Goal: Book appointment/travel/reservation

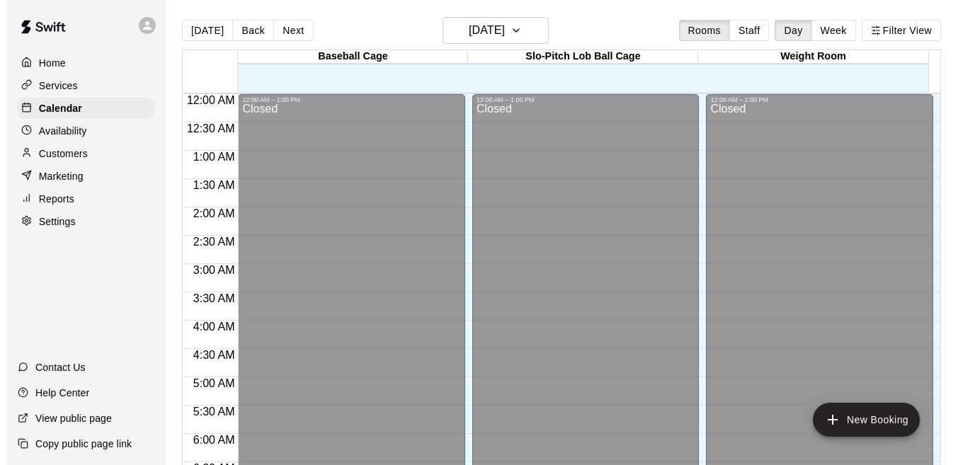
scroll to position [851, 0]
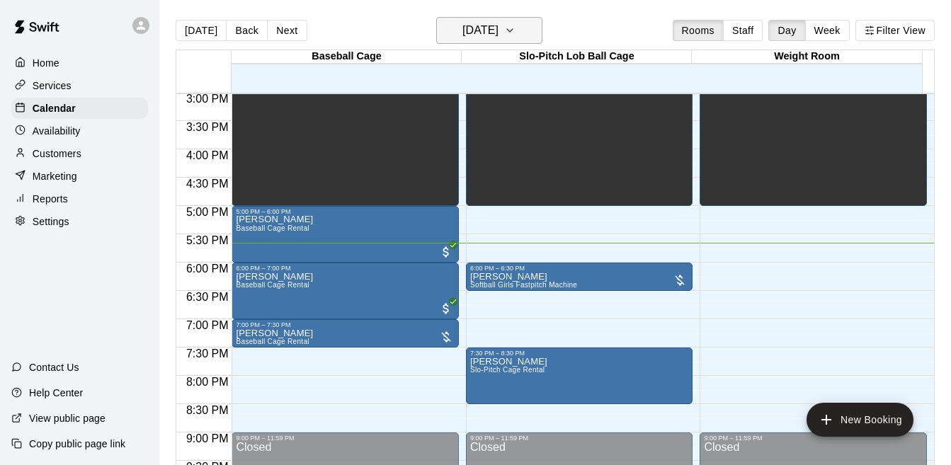
click at [516, 32] on icon "button" at bounding box center [509, 30] width 11 height 17
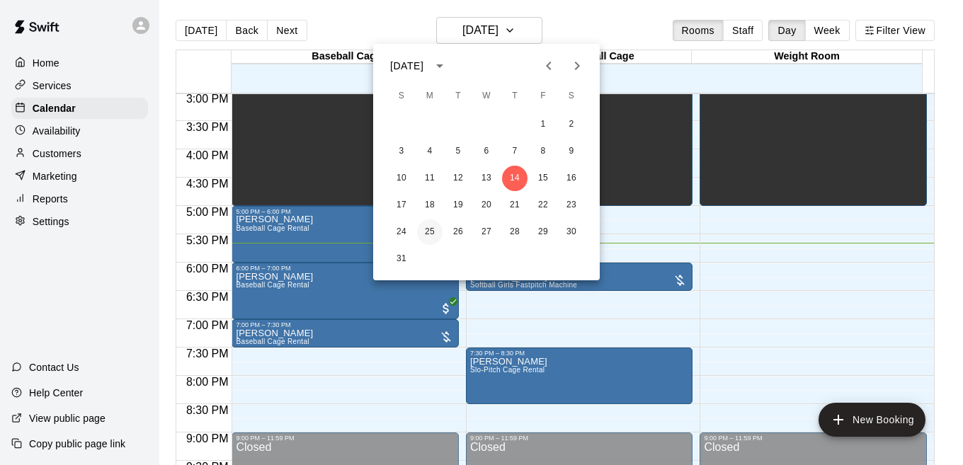
click at [436, 235] on button "25" at bounding box center [429, 232] width 25 height 25
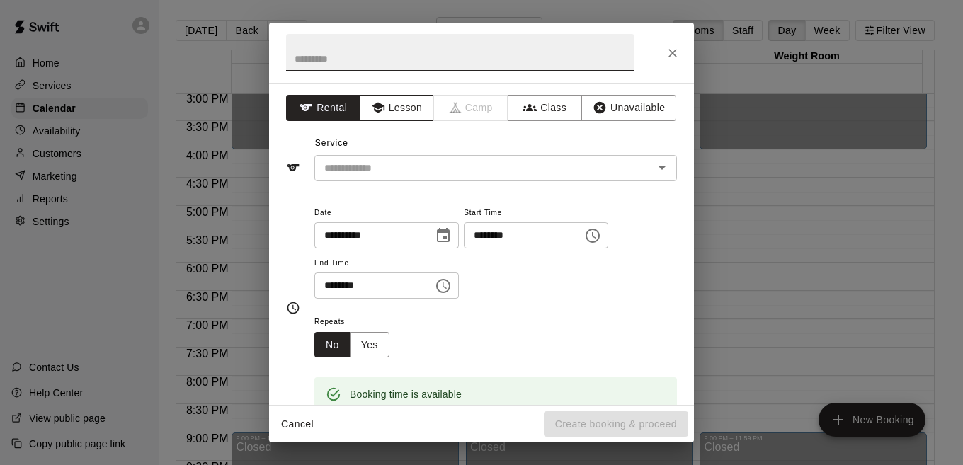
click at [394, 106] on button "Lesson" at bounding box center [397, 108] width 74 height 26
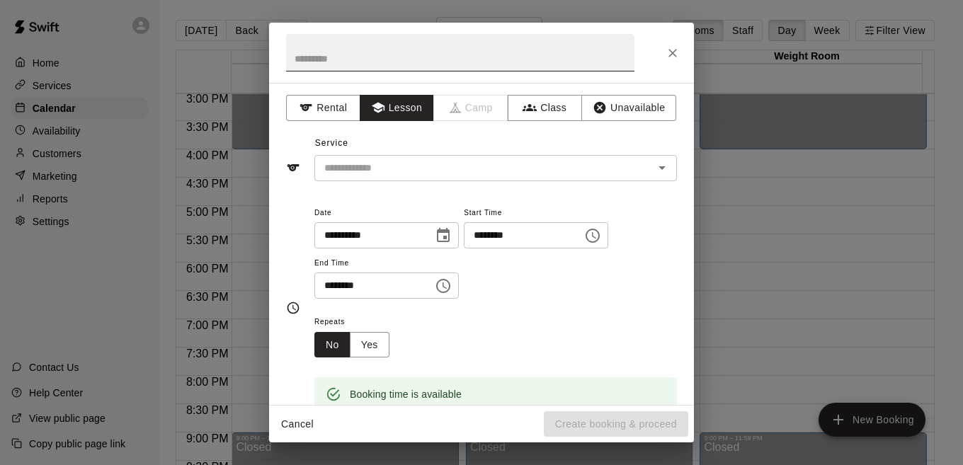
click at [354, 58] on input "text" at bounding box center [460, 53] width 348 height 38
click at [637, 169] on icon "Clear" at bounding box center [644, 168] width 14 height 14
type input "**********"
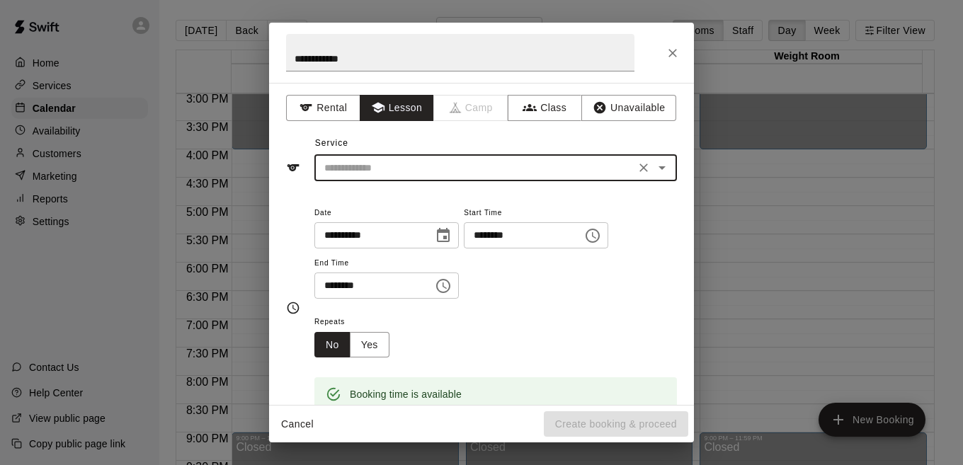
drag, startPoint x: 650, startPoint y: 174, endPoint x: 640, endPoint y: 172, distance: 10.1
click at [640, 172] on button "Clear" at bounding box center [644, 168] width 20 height 20
click at [654, 172] on icon "Open" at bounding box center [662, 167] width 17 height 17
click at [444, 205] on li "Private Session" at bounding box center [489, 198] width 351 height 23
type input "**********"
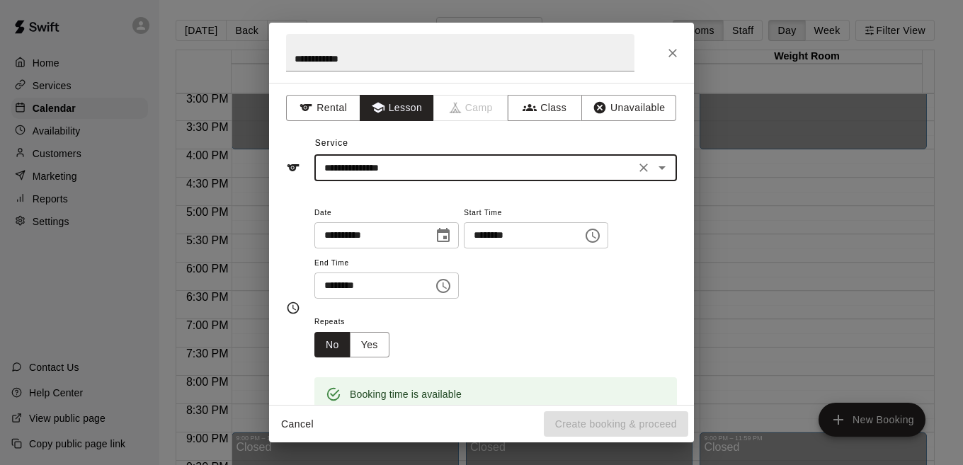
click at [450, 288] on icon "Choose time, selected time is 4:30 PM" at bounding box center [443, 286] width 14 height 14
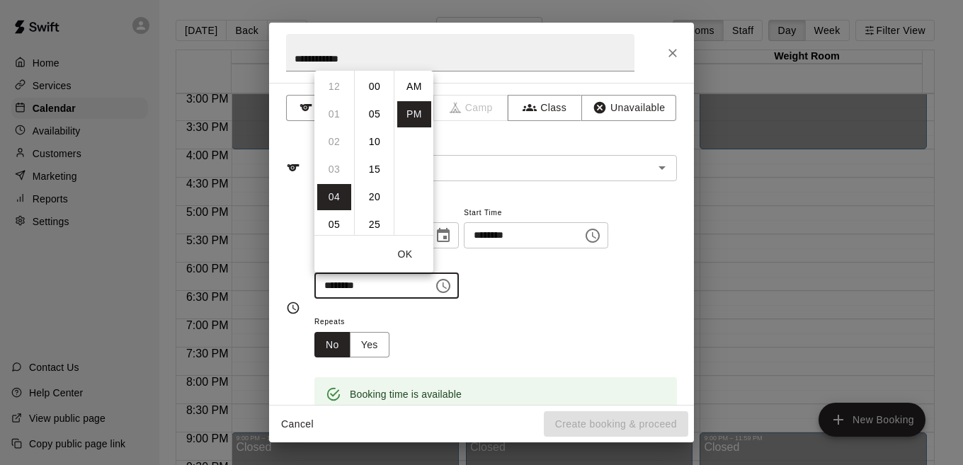
scroll to position [25, 0]
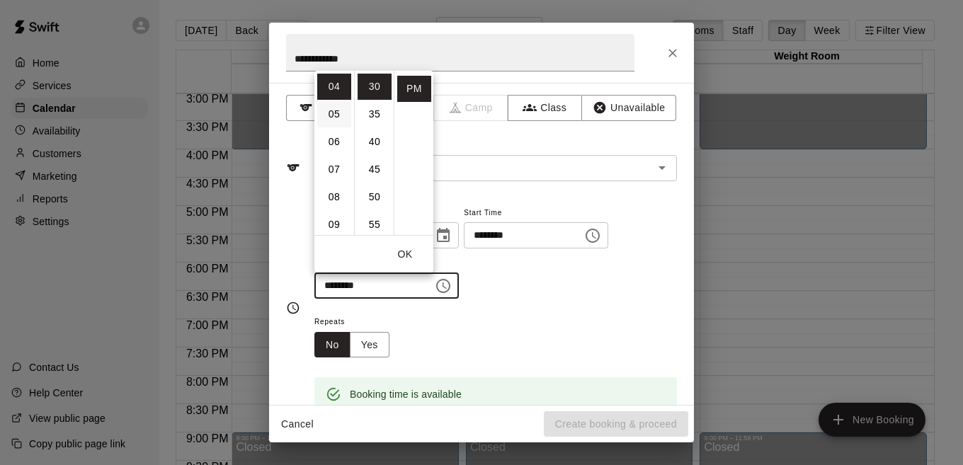
click at [332, 113] on li "05" at bounding box center [334, 114] width 34 height 26
click at [375, 103] on li "15" at bounding box center [375, 101] width 34 height 26
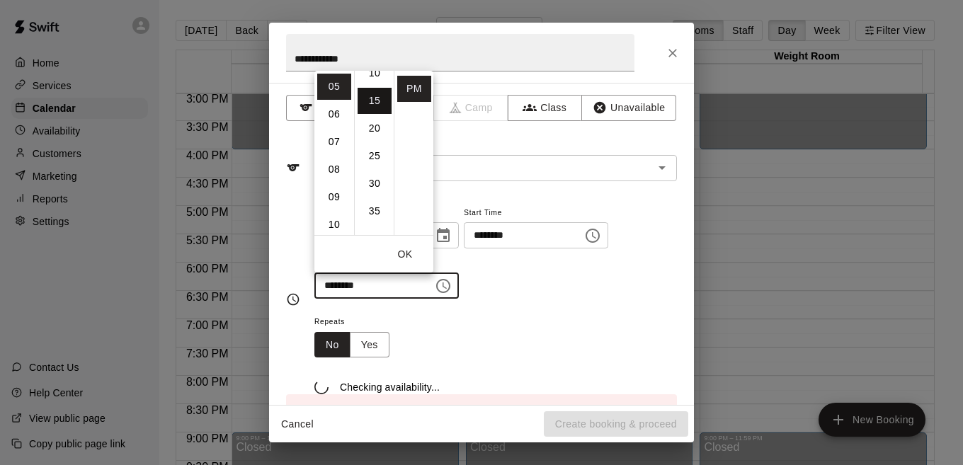
scroll to position [83, 0]
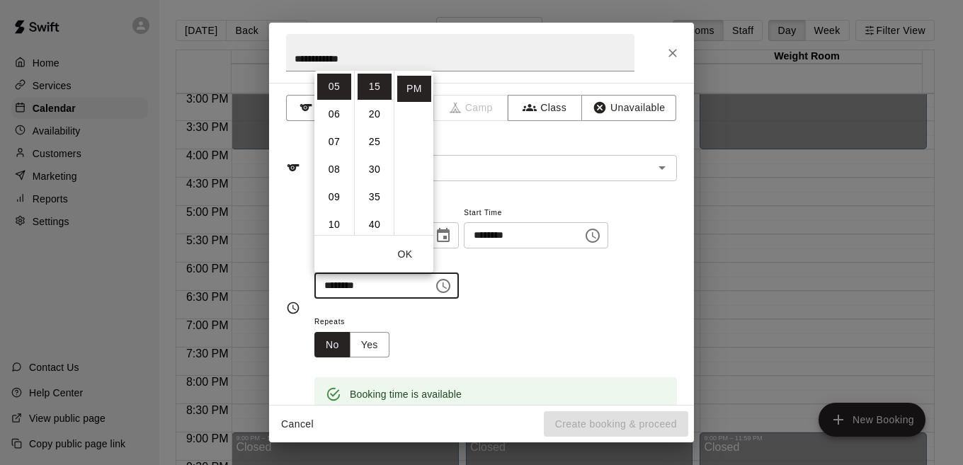
click at [577, 374] on div "Booking time is available" at bounding box center [495, 385] width 363 height 54
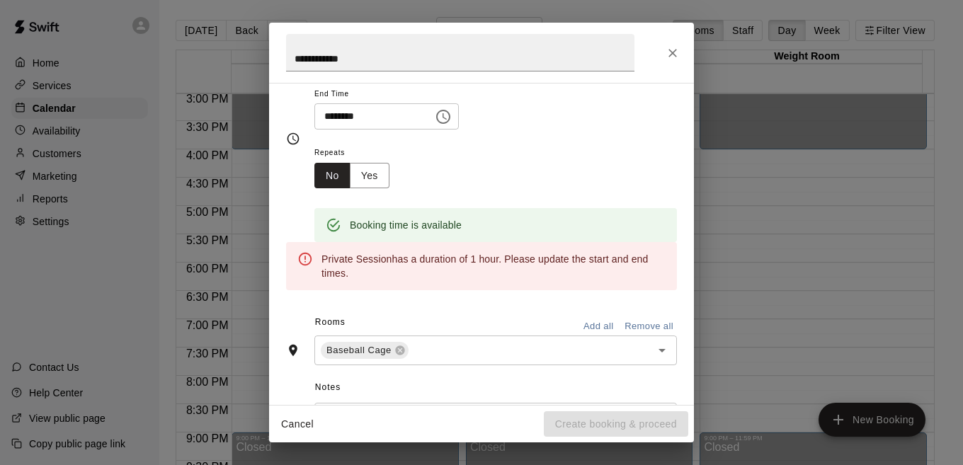
scroll to position [0, 0]
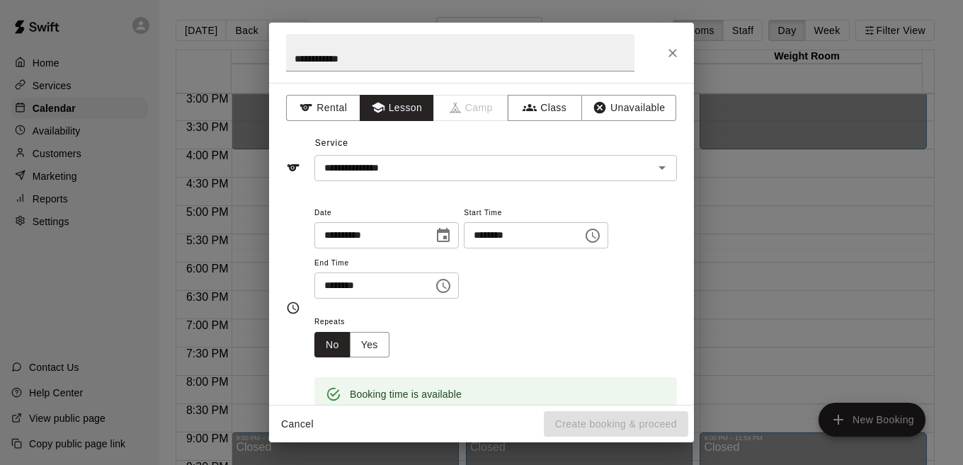
click at [450, 287] on icon "Choose time, selected time is 5:15 PM" at bounding box center [443, 286] width 14 height 14
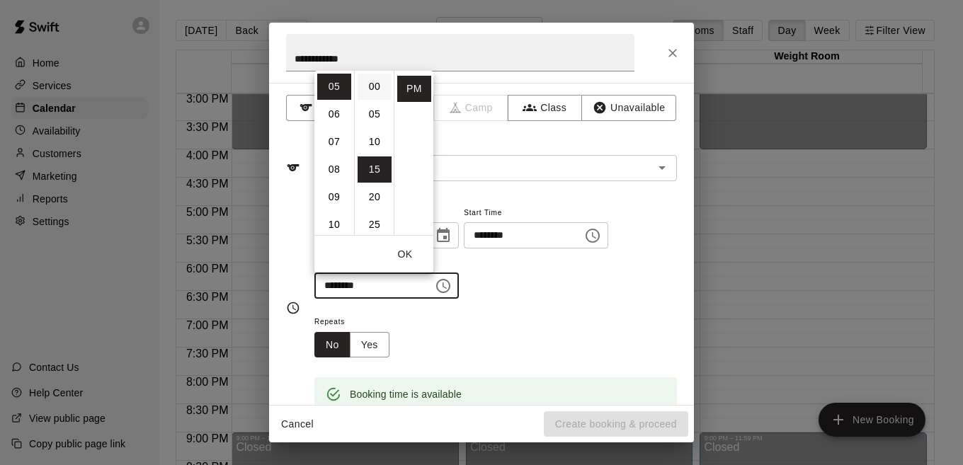
click at [378, 83] on li "00" at bounding box center [375, 87] width 34 height 26
type input "********"
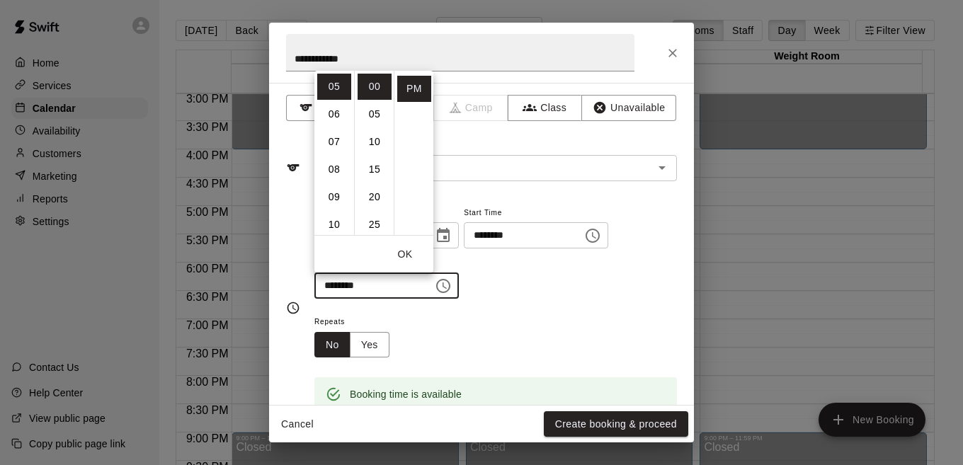
click at [531, 305] on div "**********" at bounding box center [495, 259] width 363 height 110
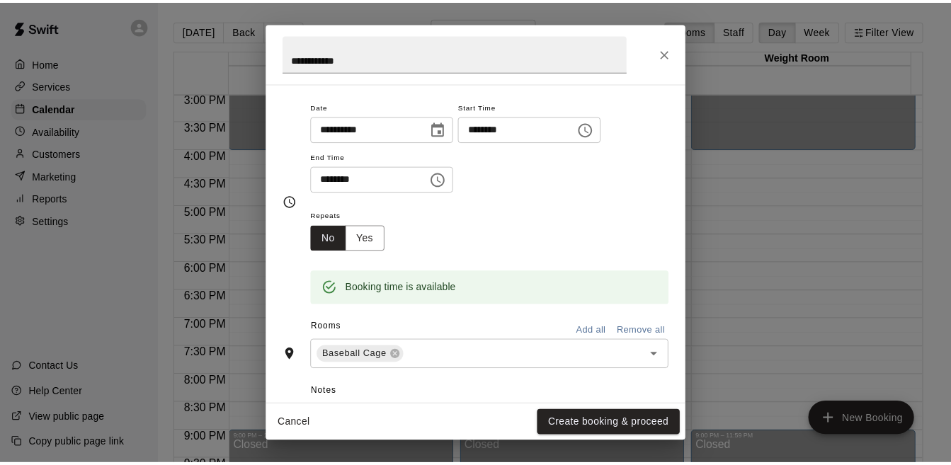
scroll to position [205, 0]
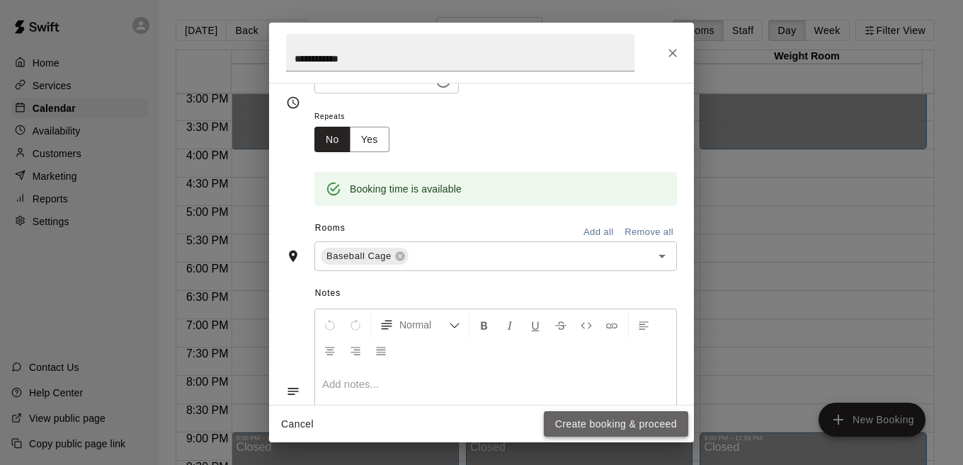
click at [605, 419] on button "Create booking & proceed" at bounding box center [616, 425] width 144 height 26
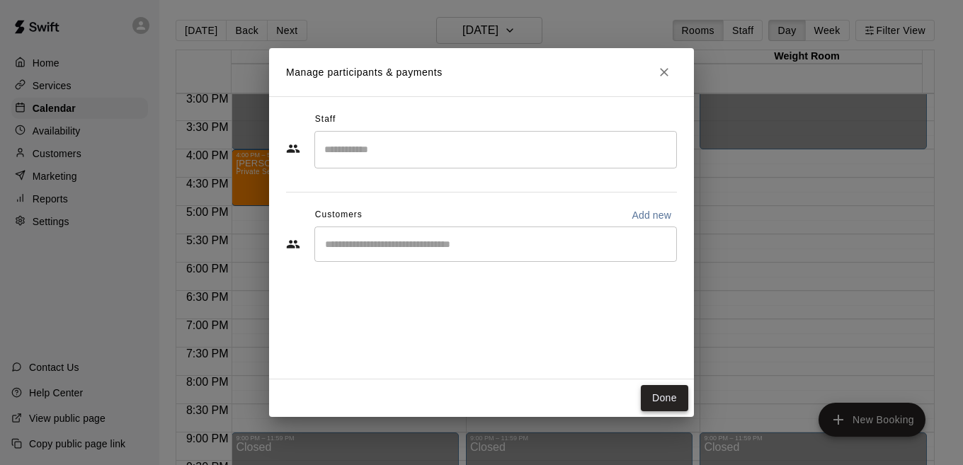
click at [664, 390] on button "Done" at bounding box center [664, 398] width 47 height 26
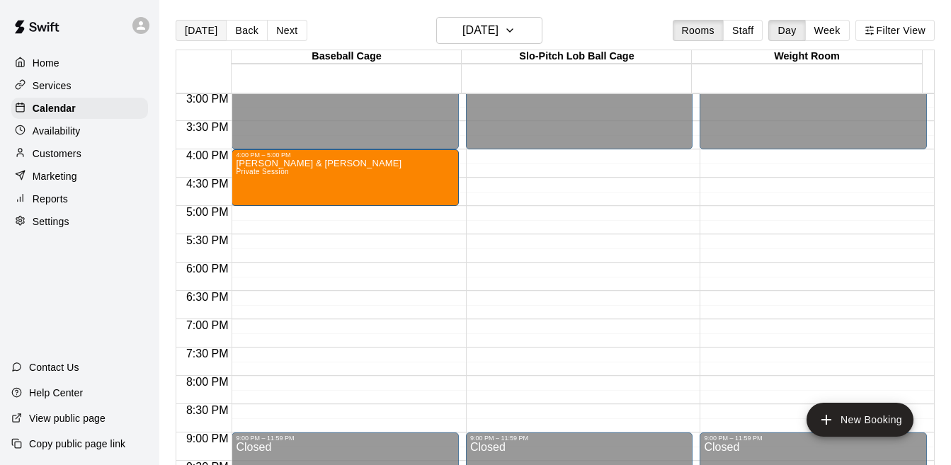
click at [200, 37] on button "[DATE]" at bounding box center [201, 30] width 51 height 21
